Goal: Navigation & Orientation: Find specific page/section

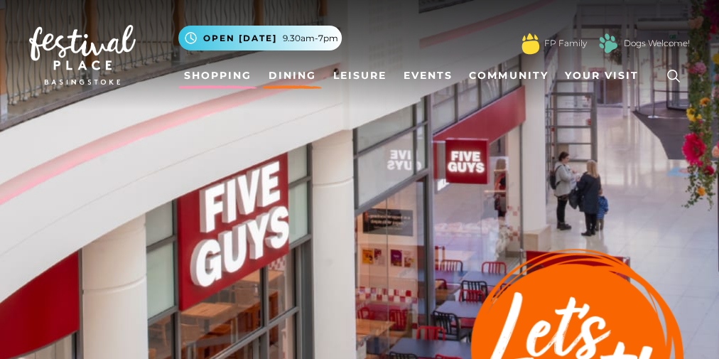
click at [208, 73] on link "Shopping" at bounding box center [217, 76] width 79 height 26
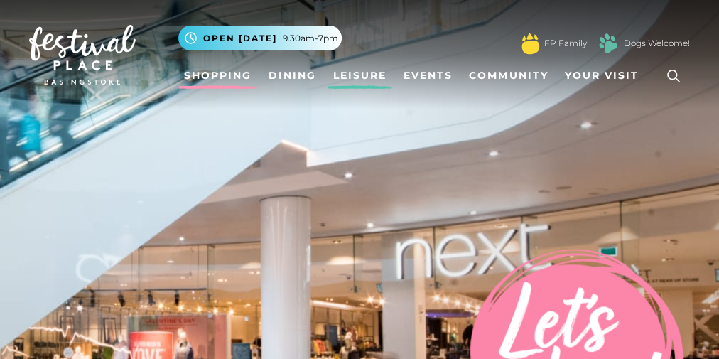
click at [362, 72] on link "Leisure" at bounding box center [360, 76] width 65 height 26
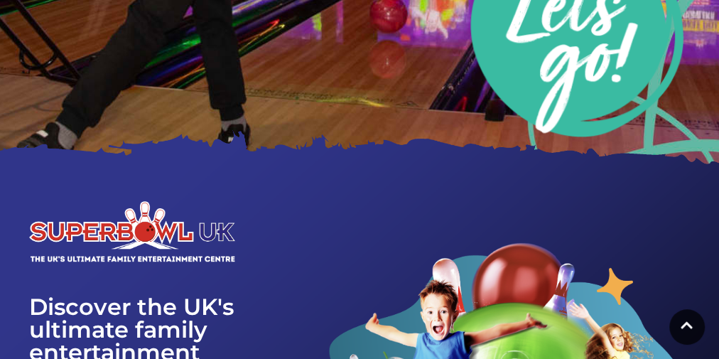
scroll to position [11, 0]
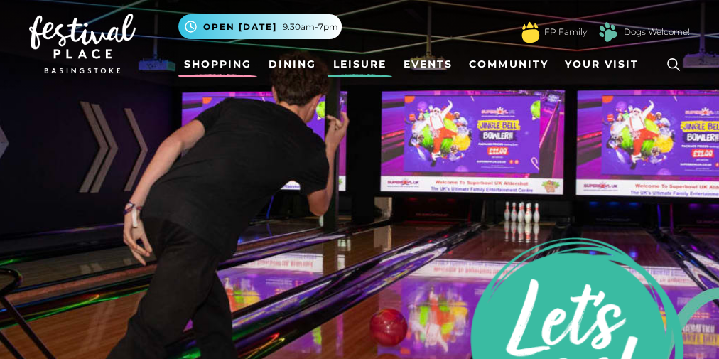
click at [230, 62] on link "Shopping" at bounding box center [217, 64] width 79 height 26
